Goal: Navigation & Orientation: Understand site structure

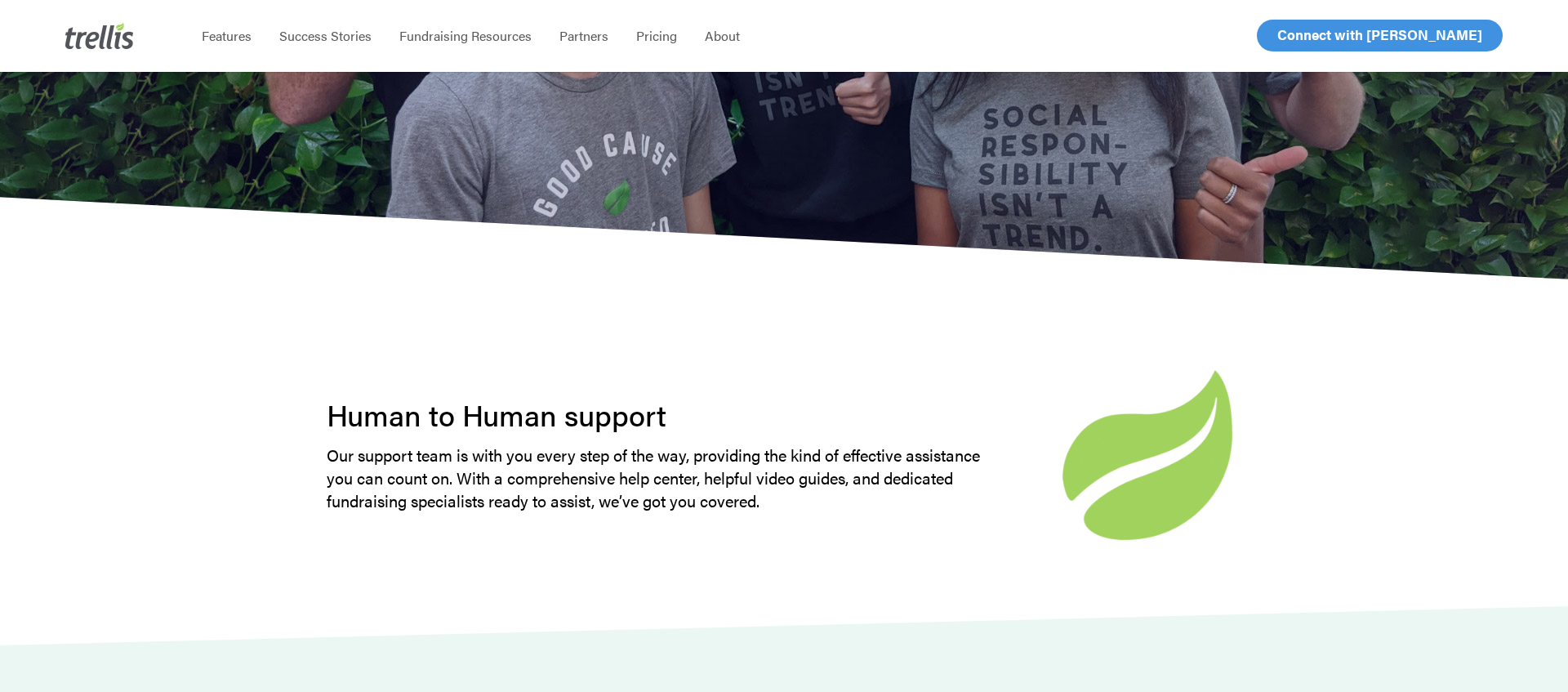
scroll to position [5141, 0]
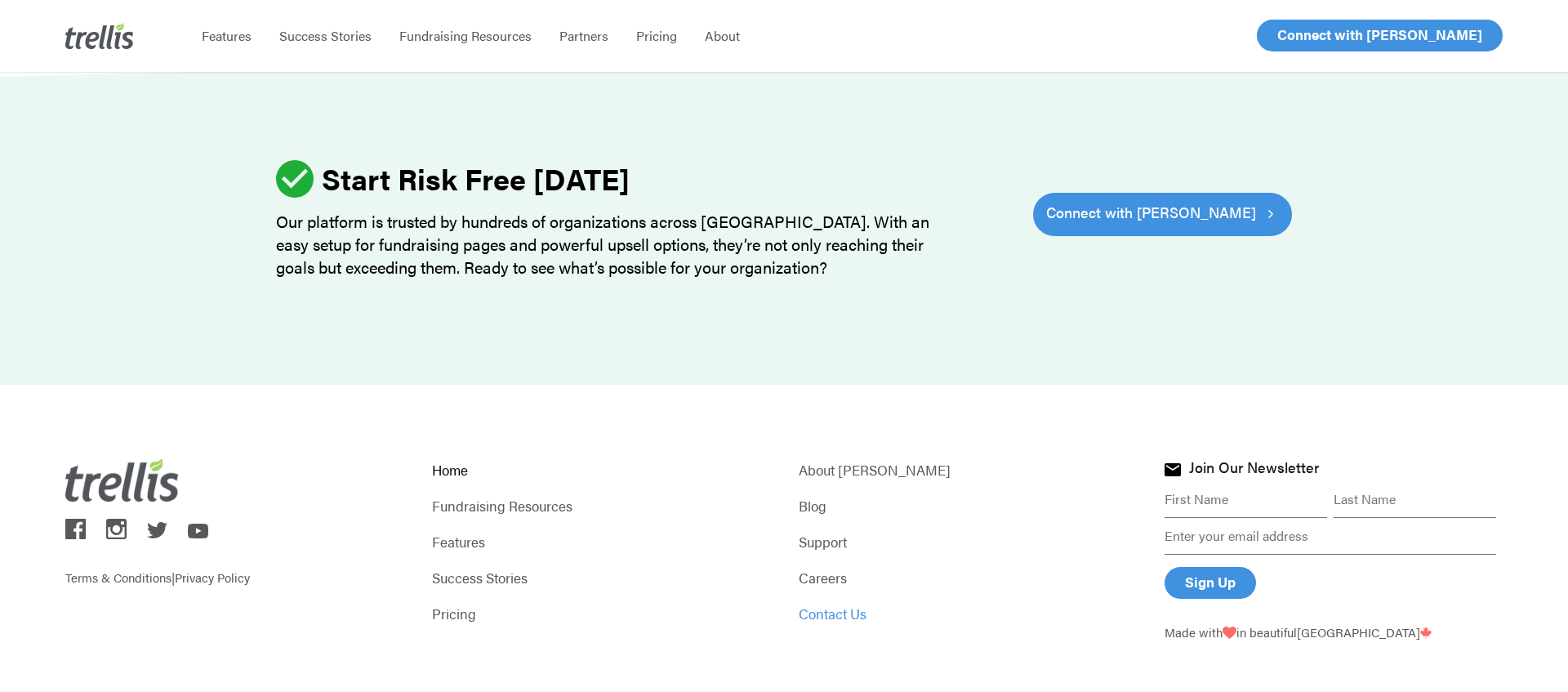
click at [847, 602] on link "Contact Us" at bounding box center [968, 613] width 338 height 23
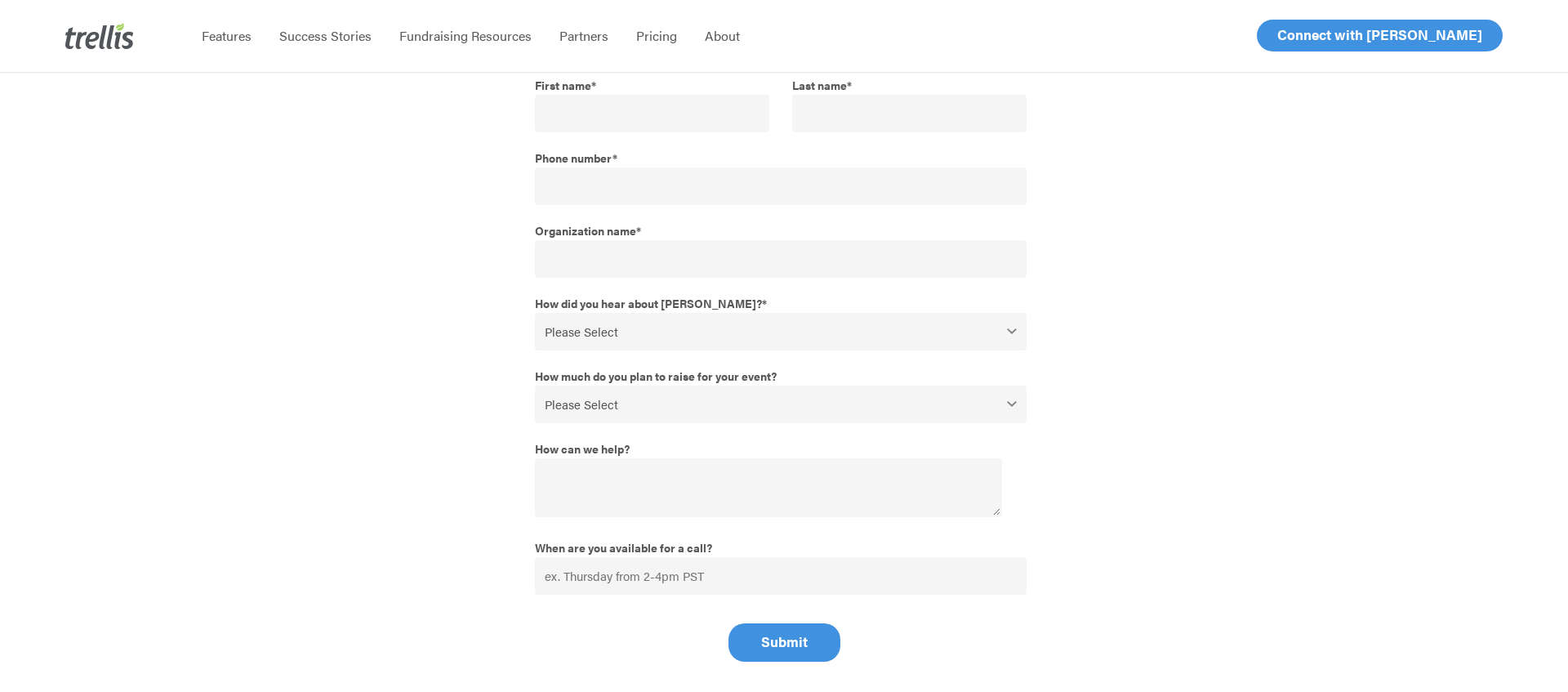
scroll to position [607, 0]
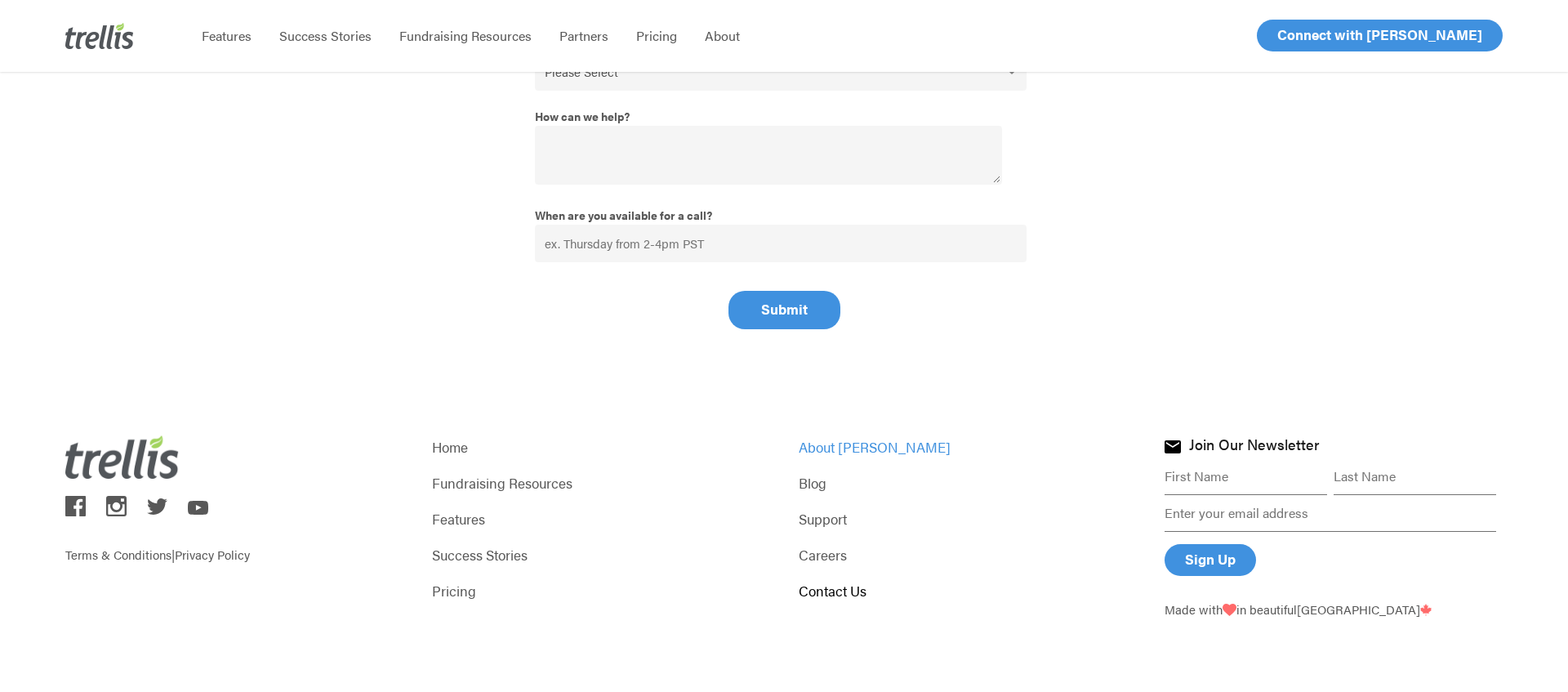
click at [834, 436] on link "About [PERSON_NAME]" at bounding box center [968, 447] width 338 height 23
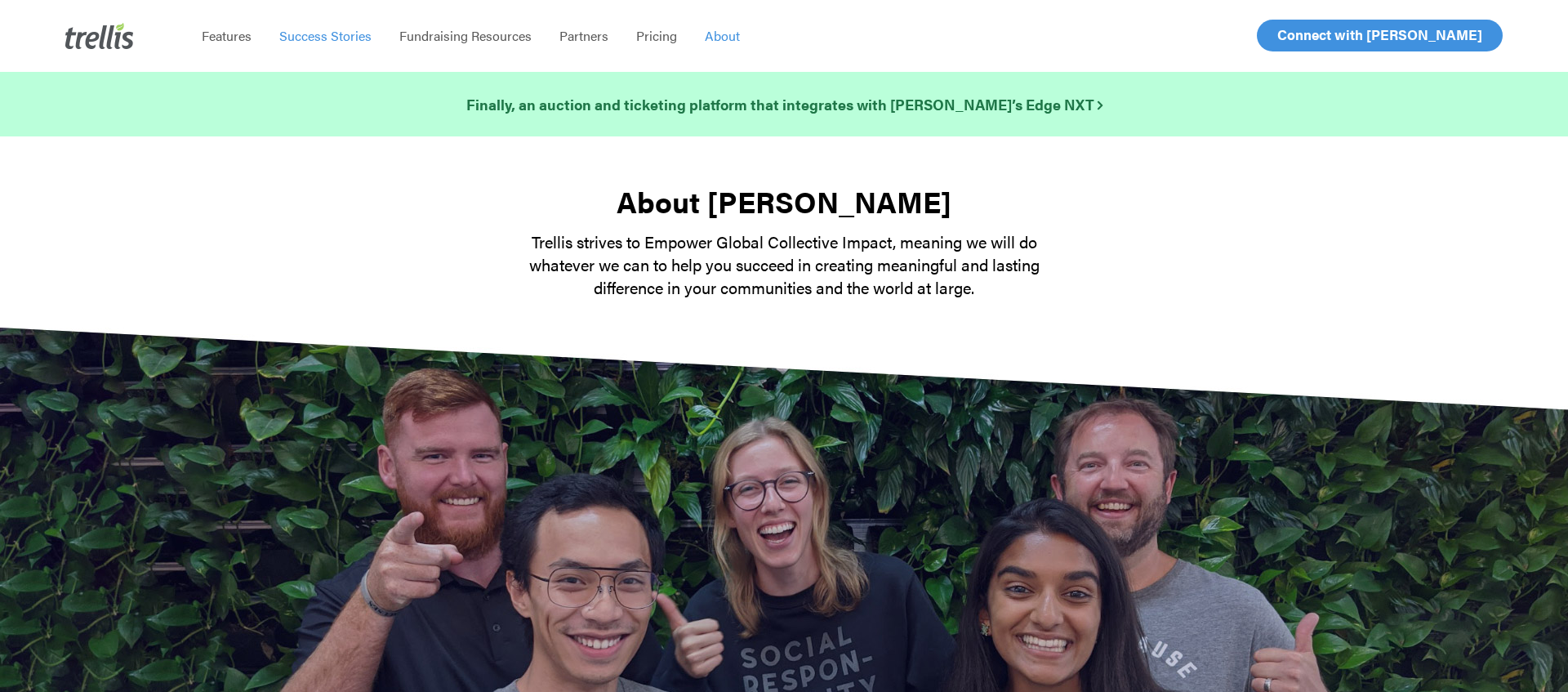
click at [314, 37] on span "Success Stories" at bounding box center [325, 35] width 92 height 19
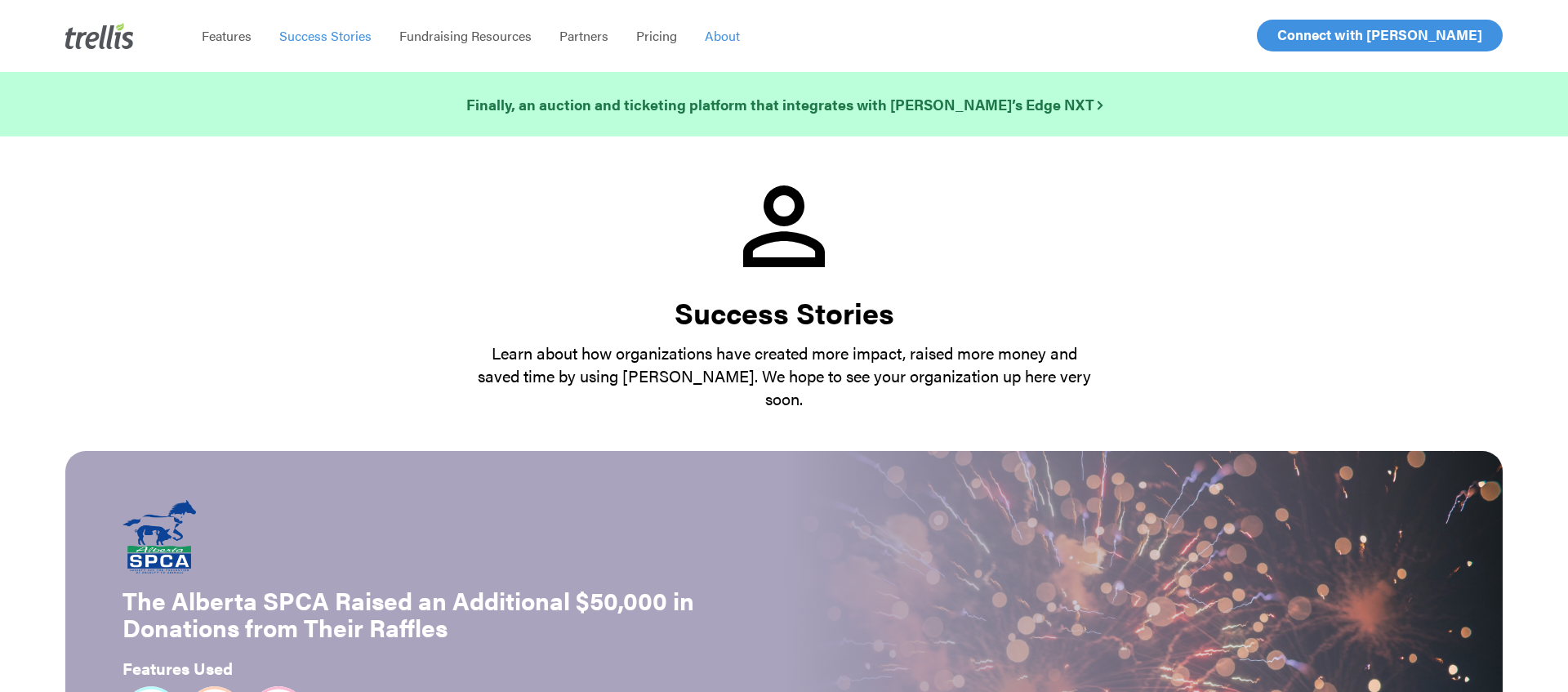
click at [716, 39] on span "About" at bounding box center [723, 35] width 35 height 19
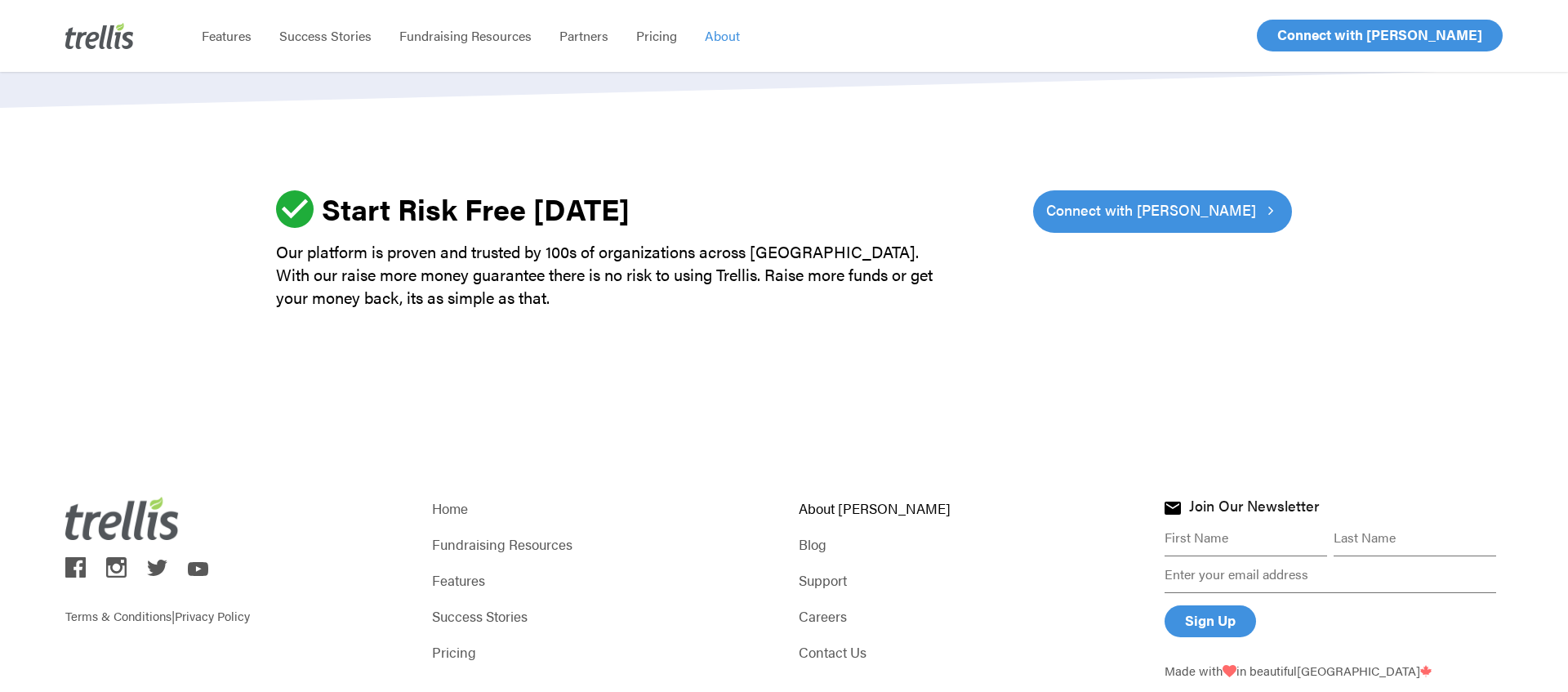
scroll to position [2426, 0]
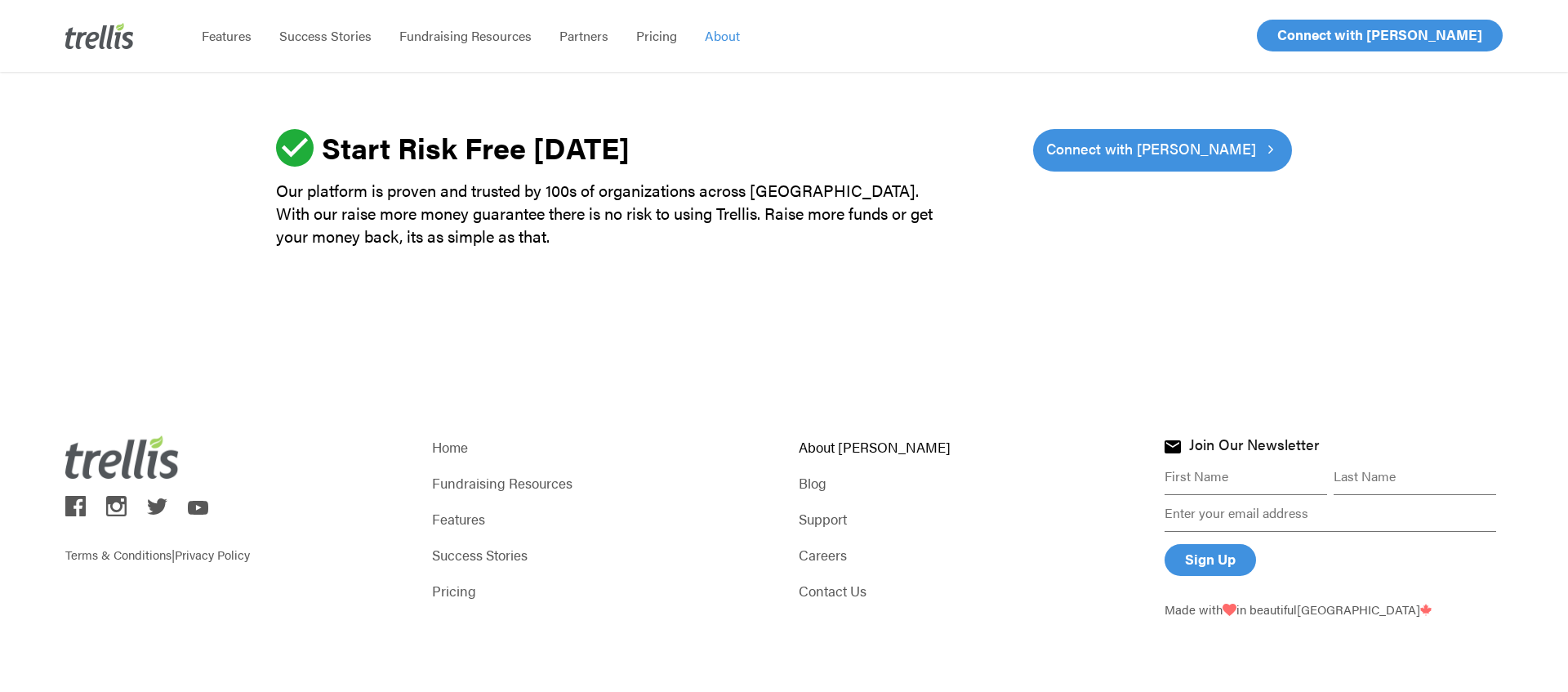
click at [205, 509] on img at bounding box center [198, 508] width 20 height 15
